Goal: Obtain resource: Obtain resource

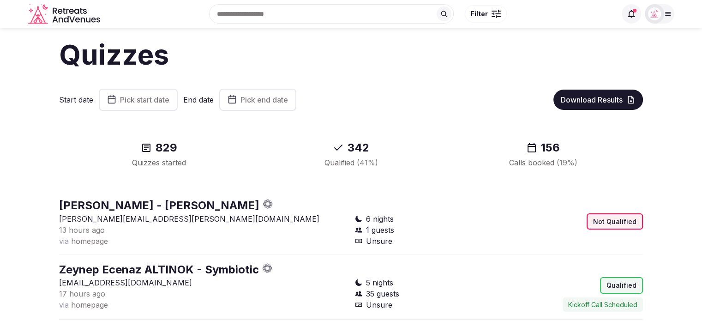
click at [145, 97] on span "Pick start date" at bounding box center [144, 99] width 49 height 9
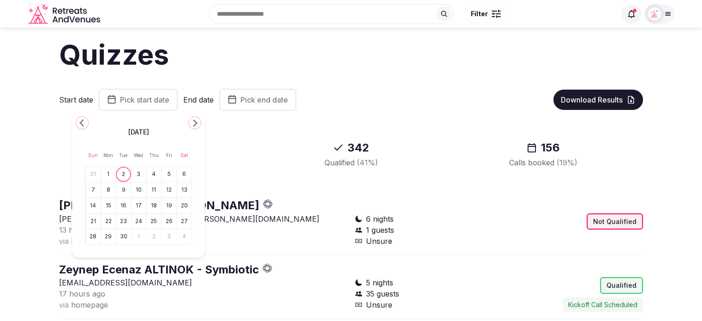
click at [81, 125] on icon "Go to the Previous Month" at bounding box center [82, 122] width 11 height 11
click at [104, 233] on button "25" at bounding box center [108, 236] width 13 height 13
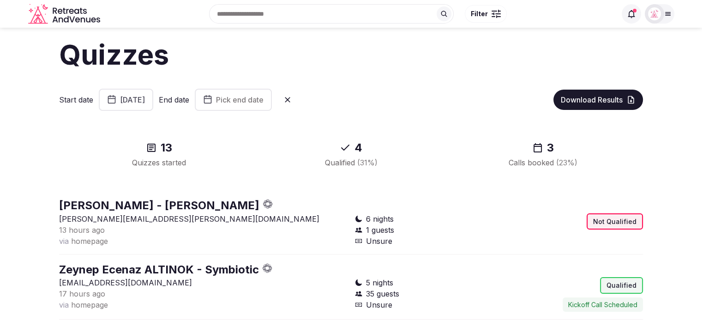
click at [272, 92] on button "Pick end date" at bounding box center [233, 100] width 77 height 22
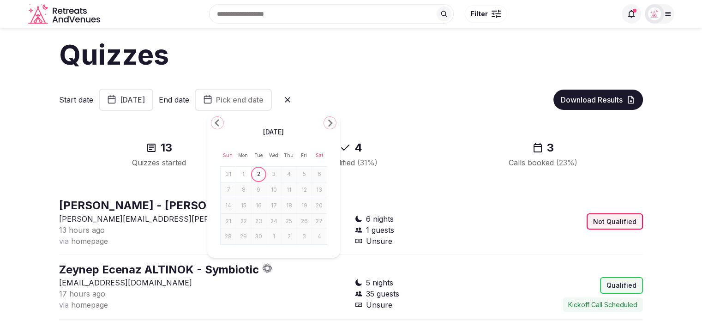
click at [216, 126] on icon "Go to the Previous Month" at bounding box center [217, 122] width 11 height 11
click at [225, 253] on button "31" at bounding box center [228, 252] width 13 height 13
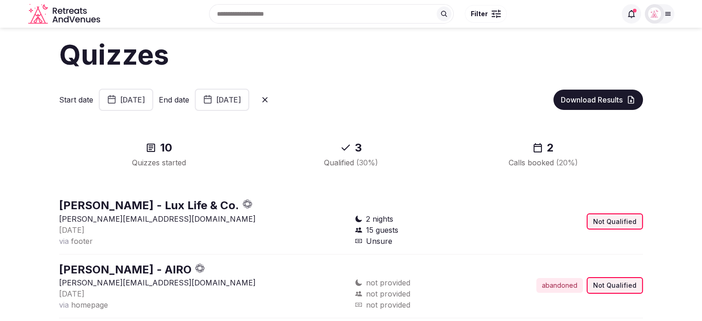
click at [621, 105] on button "Download Results" at bounding box center [599, 100] width 90 height 20
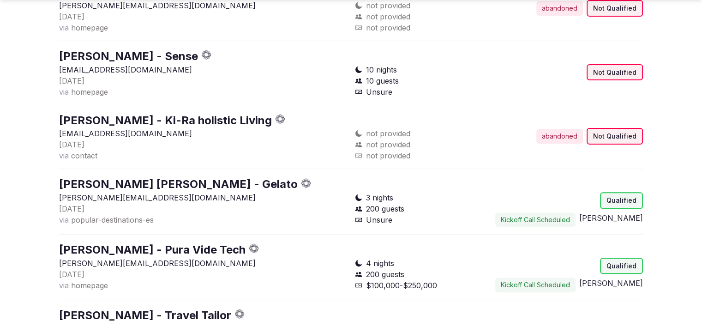
scroll to position [416, 0]
